Goal: Information Seeking & Learning: Find specific fact

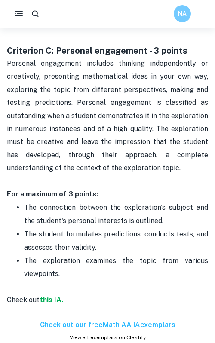
scroll to position [1093, 0]
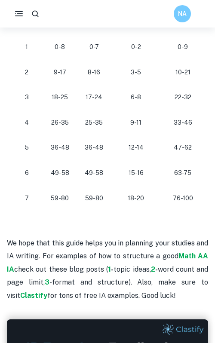
scroll to position [872, 0]
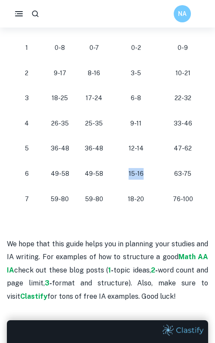
drag, startPoint x: 125, startPoint y: 196, endPoint x: 155, endPoint y: 202, distance: 31.2
click at [155, 186] on tr "[PHONE_NUMBER] [PHONE_NUMBER]" at bounding box center [107, 173] width 201 height 25
click at [142, 179] on p "15-16" at bounding box center [136, 174] width 36 height 12
drag, startPoint x: 125, startPoint y: 197, endPoint x: 139, endPoint y: 198, distance: 13.8
click at [139, 179] on p "15-16" at bounding box center [136, 174] width 36 height 12
